Goal: Use online tool/utility: Utilize a website feature to perform a specific function

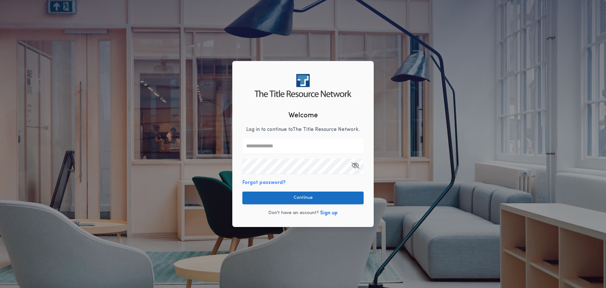
type input "**********"
click at [324, 199] on button "Continue" at bounding box center [302, 197] width 121 height 13
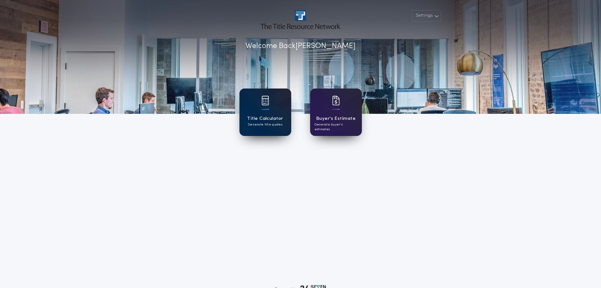
click at [257, 103] on div "Title Calculator Generate title quotes" at bounding box center [266, 111] width 52 height 47
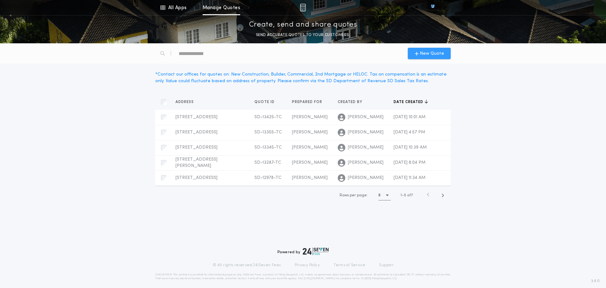
click at [426, 54] on span "New Quote" at bounding box center [432, 53] width 24 height 7
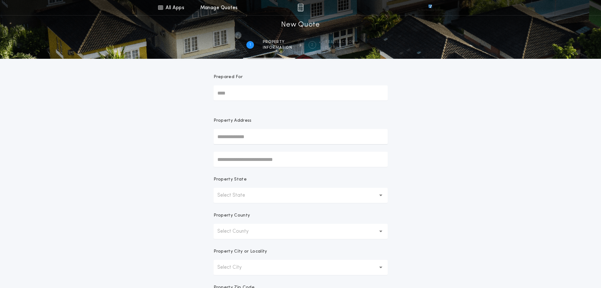
click at [258, 91] on input "Prepared For" at bounding box center [301, 92] width 174 height 15
type input "**********"
click at [246, 133] on input "text" at bounding box center [301, 136] width 174 height 15
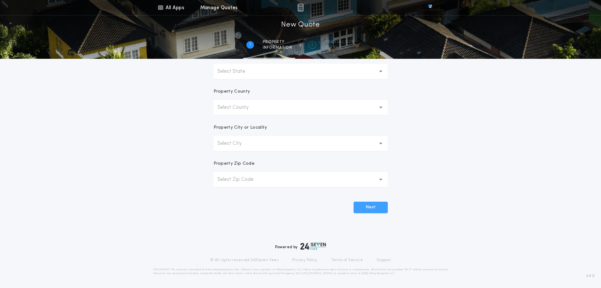
click at [375, 208] on button "Next" at bounding box center [371, 206] width 34 height 11
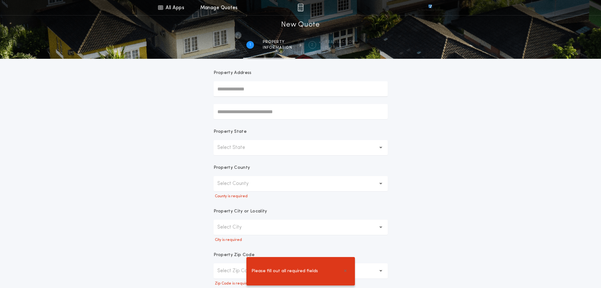
scroll to position [0, 0]
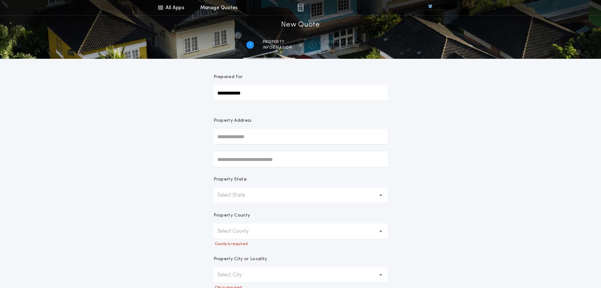
click at [241, 189] on button "Select State" at bounding box center [301, 195] width 174 height 15
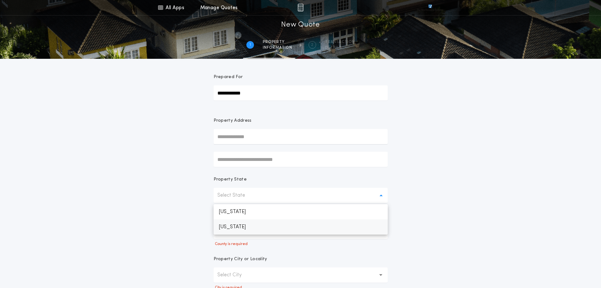
click at [234, 228] on p "[US_STATE]" at bounding box center [301, 226] width 174 height 15
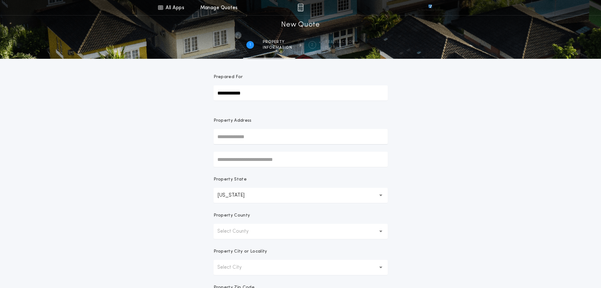
click at [234, 228] on p "Select County" at bounding box center [237, 231] width 41 height 8
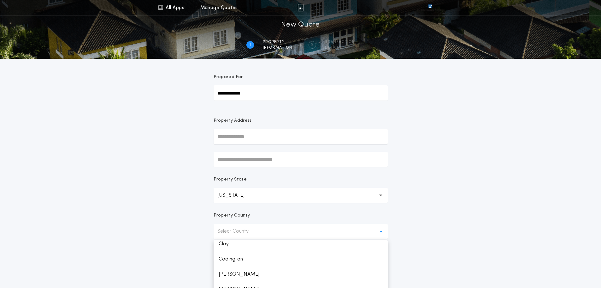
scroll to position [189, 0]
click at [238, 255] on p "Codington" at bounding box center [301, 254] width 174 height 15
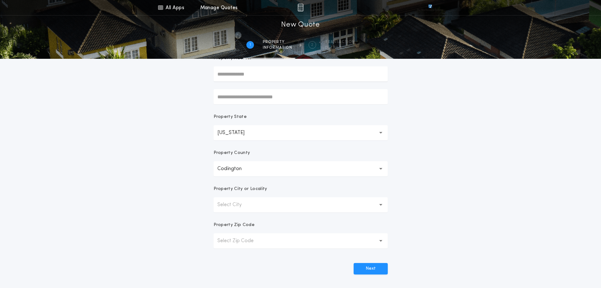
scroll to position [63, 0]
click at [225, 197] on button "Select City" at bounding box center [301, 203] width 174 height 15
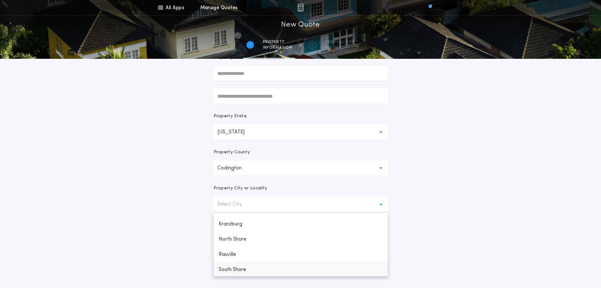
scroll to position [0, 0]
drag, startPoint x: 207, startPoint y: 218, endPoint x: 223, endPoint y: 198, distance: 26.1
click at [207, 218] on form "**********" at bounding box center [300, 135] width 189 height 278
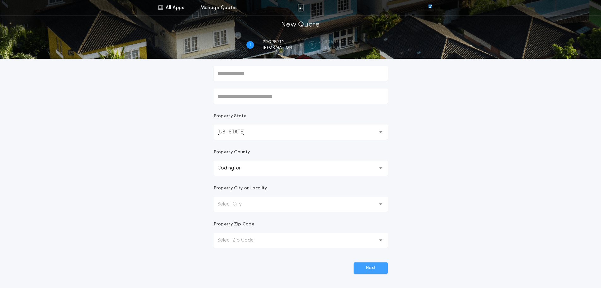
click at [369, 265] on button "Next" at bounding box center [371, 267] width 34 height 11
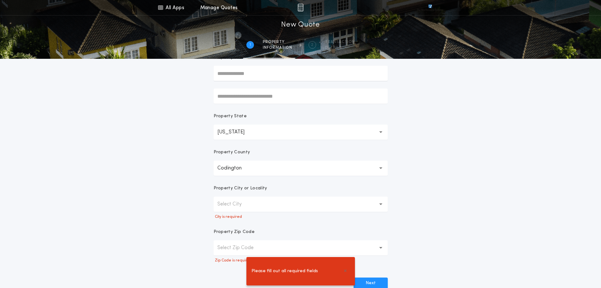
click at [262, 201] on button "Select City" at bounding box center [301, 203] width 174 height 15
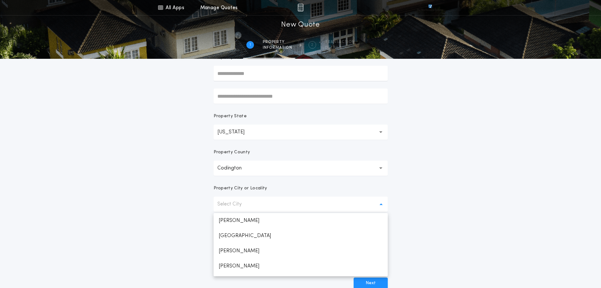
click at [248, 173] on button "Codington *********" at bounding box center [301, 167] width 174 height 15
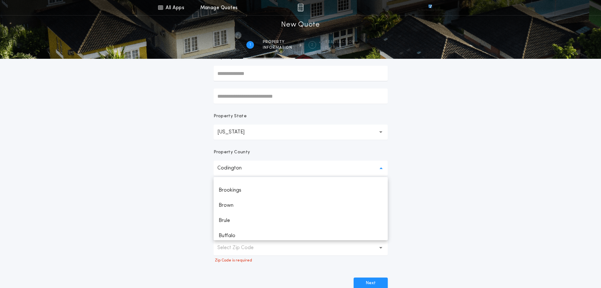
scroll to position [54, 0]
click at [237, 209] on p "Brown" at bounding box center [301, 205] width 174 height 15
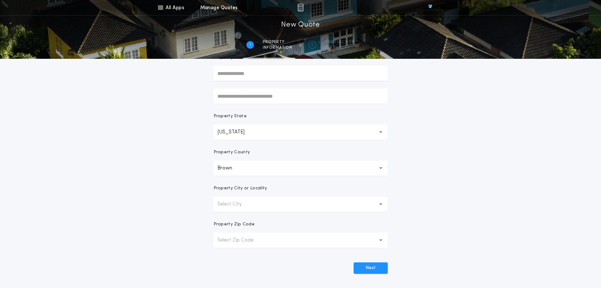
click at [247, 201] on p "Select City" at bounding box center [234, 204] width 34 height 8
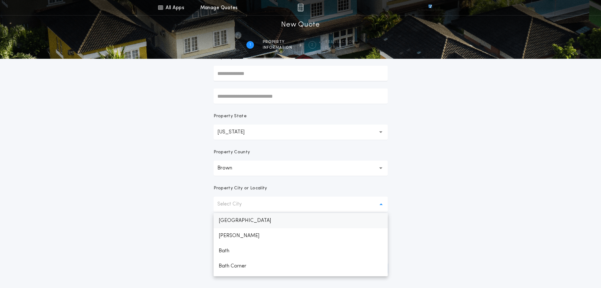
click at [242, 224] on p "[GEOGRAPHIC_DATA]" at bounding box center [301, 220] width 174 height 15
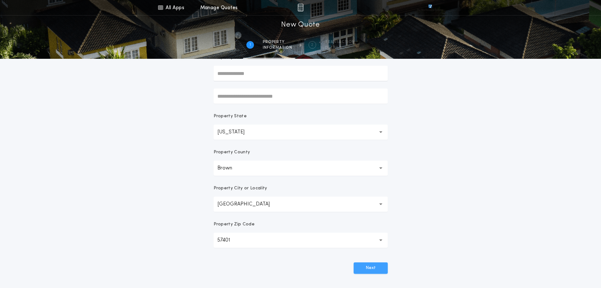
click at [376, 271] on button "Next" at bounding box center [371, 267] width 34 height 11
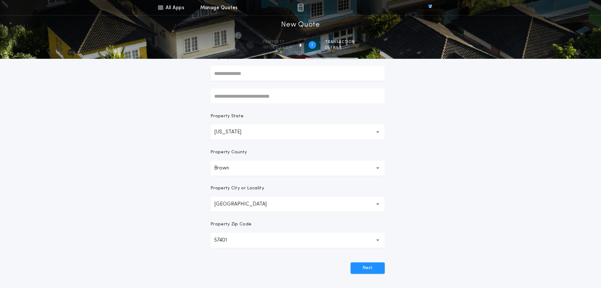
scroll to position [60, 0]
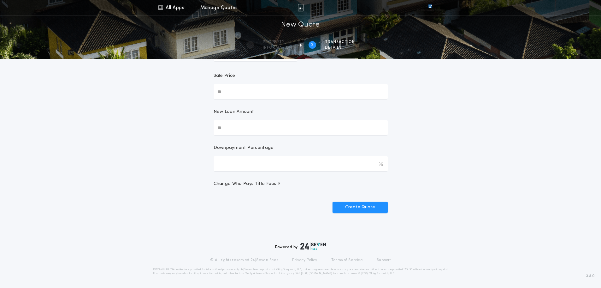
drag, startPoint x: 241, startPoint y: 92, endPoint x: 215, endPoint y: 84, distance: 27.6
click at [215, 84] on input "Sale Price" at bounding box center [301, 91] width 174 height 15
type input "********"
type input "***"
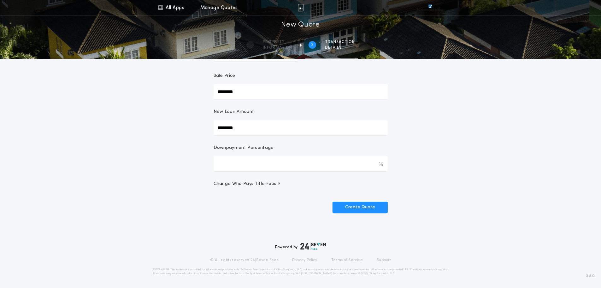
click at [359, 203] on button "Create Quote" at bounding box center [360, 206] width 55 height 11
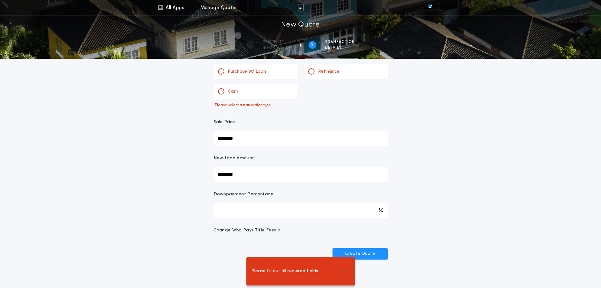
scroll to position [0, 0]
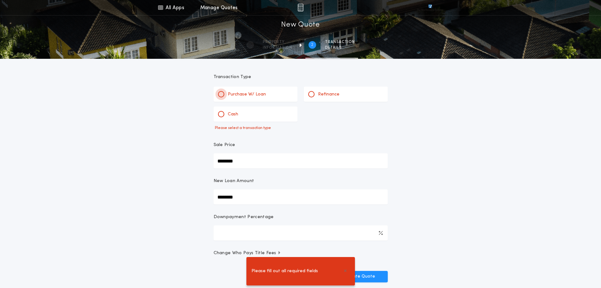
click at [224, 94] on div at bounding box center [221, 94] width 6 height 6
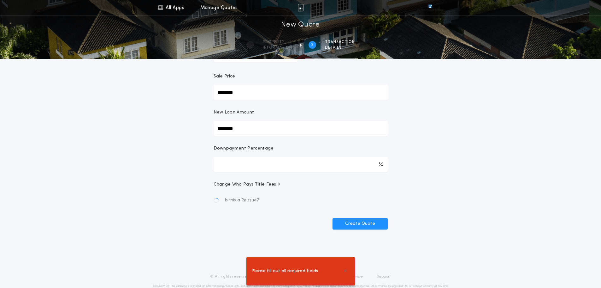
scroll to position [60, 0]
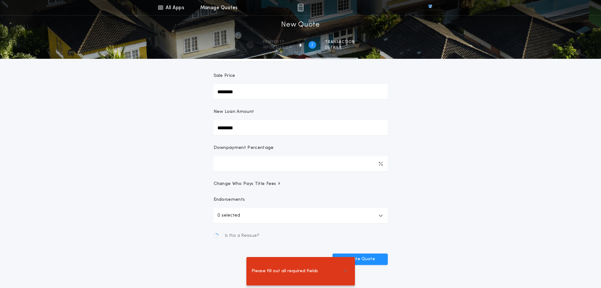
click at [361, 217] on button "0 selected" at bounding box center [301, 215] width 174 height 15
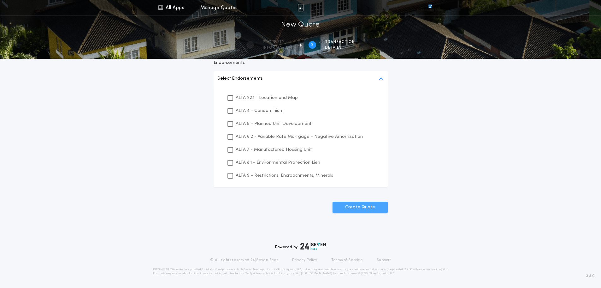
click at [365, 203] on button "Create Quote" at bounding box center [360, 206] width 55 height 11
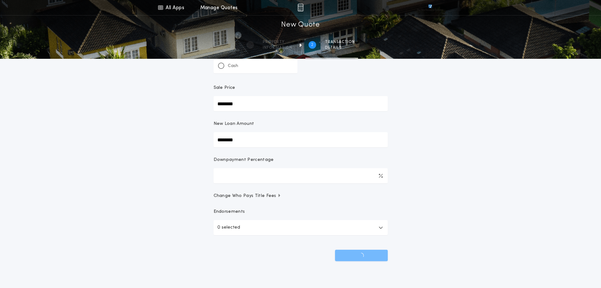
scroll to position [0, 0]
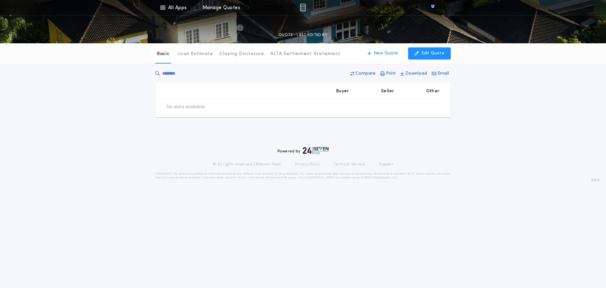
type input "********"
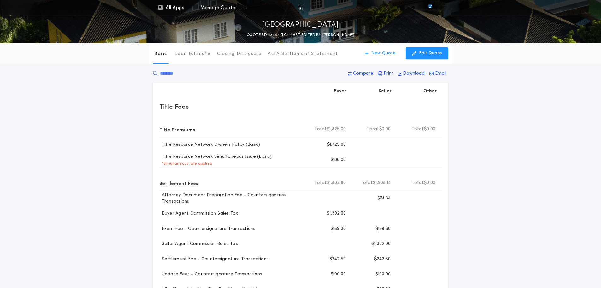
click at [88, 183] on div "Basic Loan Estimate Closing Disclosure ALTA Settlement Statement Basic New Quot…" at bounding box center [300, 250] width 601 height 415
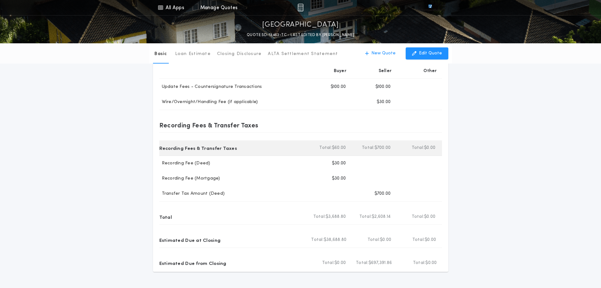
scroll to position [189, 0]
